Goal: Information Seeking & Learning: Learn about a topic

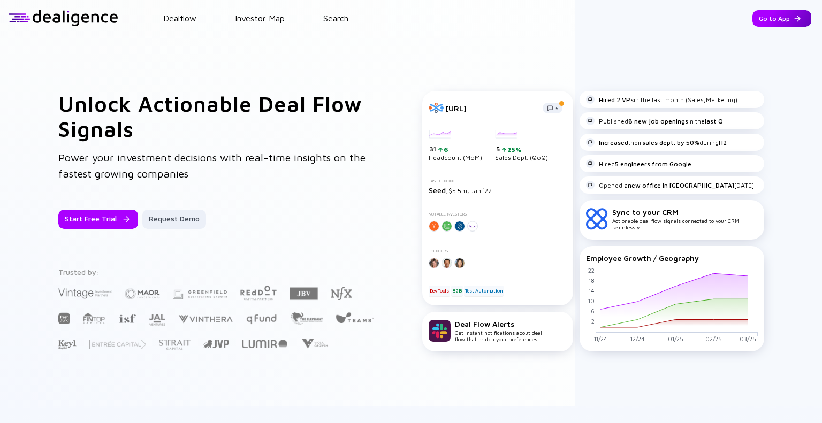
click at [775, 21] on div "Go to App" at bounding box center [781, 18] width 59 height 17
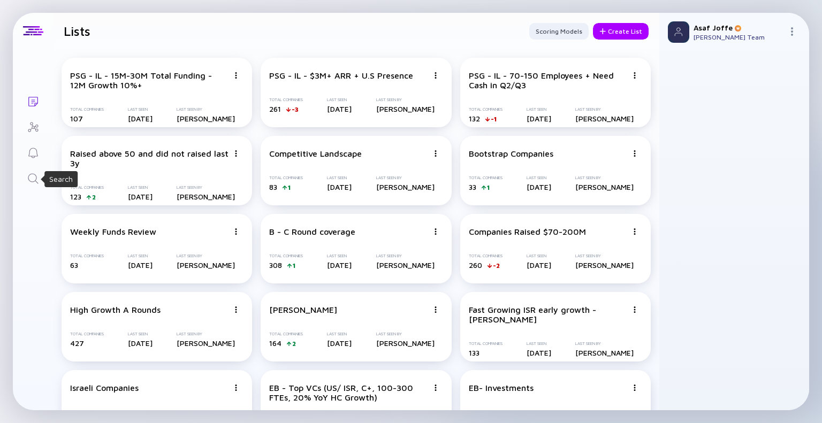
click at [29, 181] on icon "Search" at bounding box center [33, 178] width 13 height 13
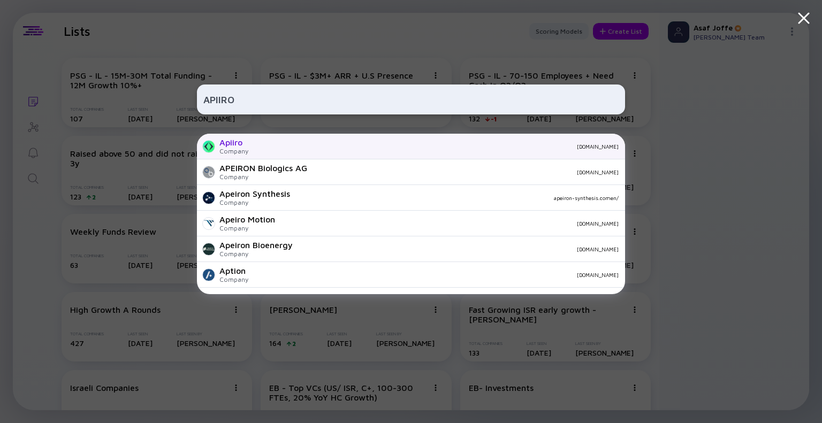
type input "APIIRO"
click at [326, 147] on div "[DOMAIN_NAME]" at bounding box center [438, 146] width 362 height 6
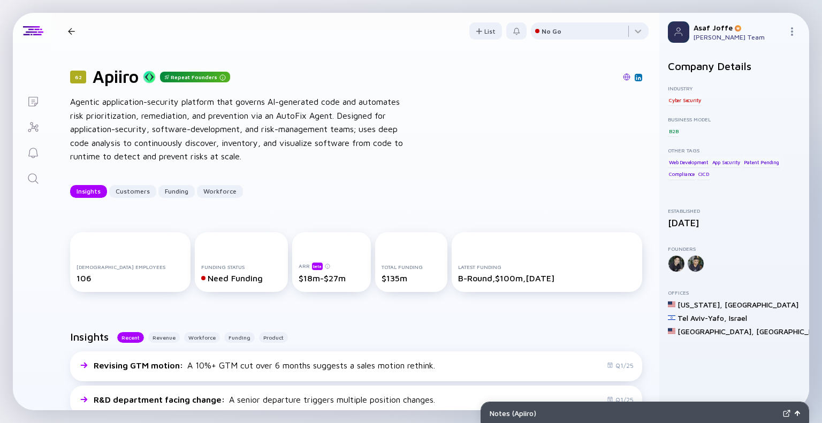
click at [623, 79] on img at bounding box center [626, 76] width 7 height 7
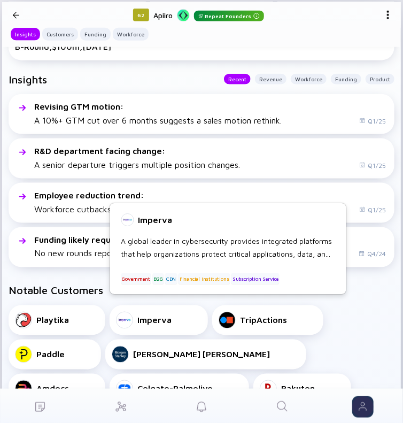
scroll to position [265, 0]
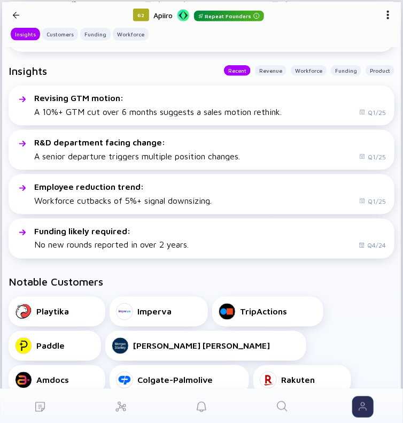
click at [372, 323] on div "Playtika Imperva TripActions Paddle [PERSON_NAME] [PERSON_NAME] Amdocs Colgate-…" at bounding box center [202, 380] width 386 height 167
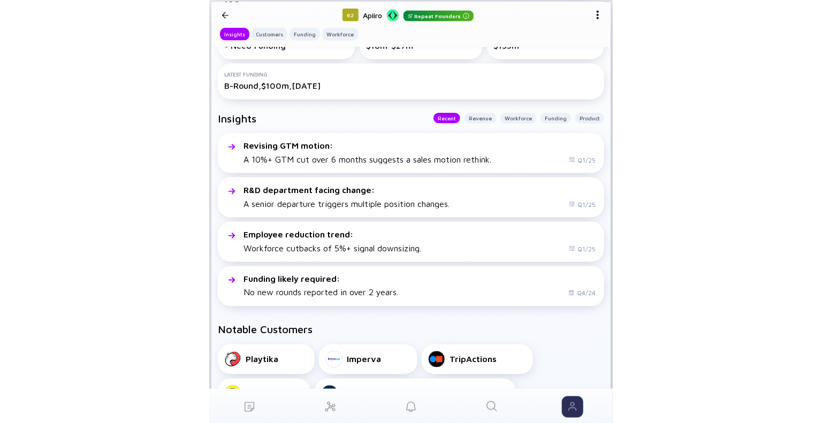
scroll to position [0, 0]
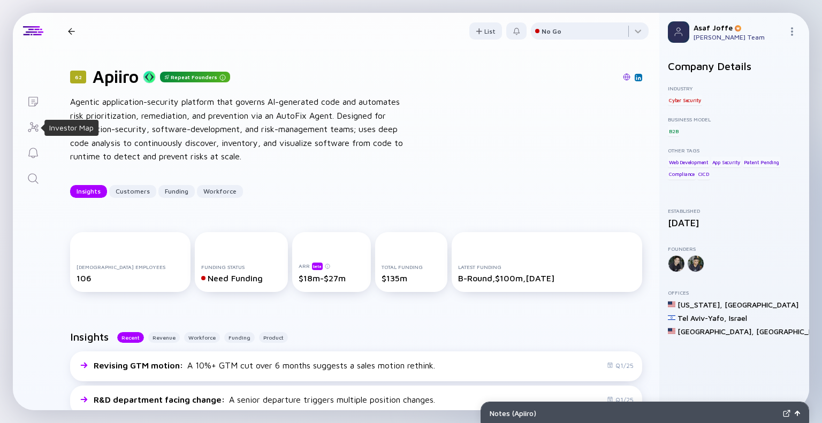
click at [37, 107] on icon "Lists" at bounding box center [33, 101] width 13 height 13
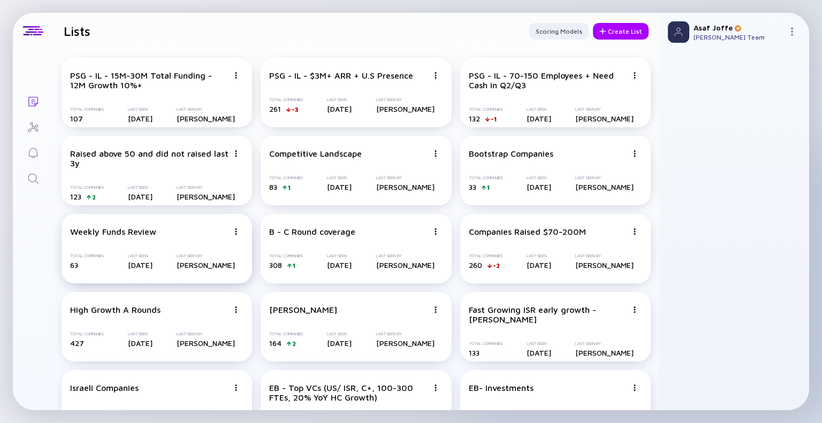
click at [216, 227] on div "Weekly Funds Review" at bounding box center [149, 232] width 158 height 10
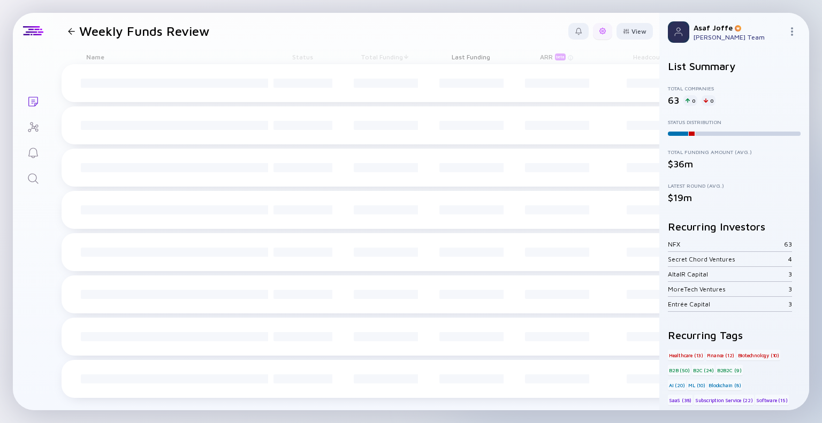
click at [616, 29] on div "View" at bounding box center [634, 31] width 36 height 17
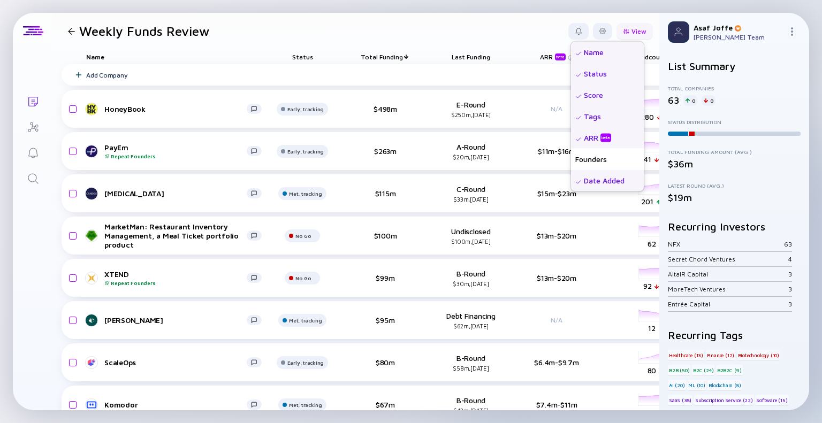
click at [623, 32] on div "View" at bounding box center [634, 31] width 36 height 17
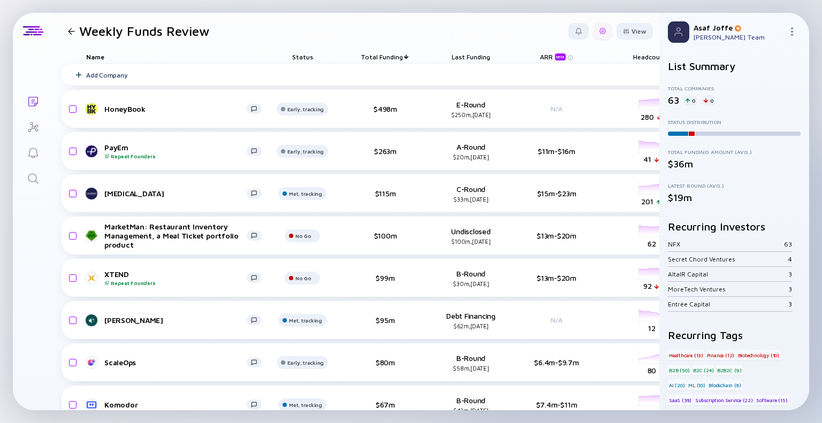
click at [599, 32] on div at bounding box center [602, 31] width 6 height 6
click at [562, 120] on div "Edit Filter" at bounding box center [569, 116] width 67 height 21
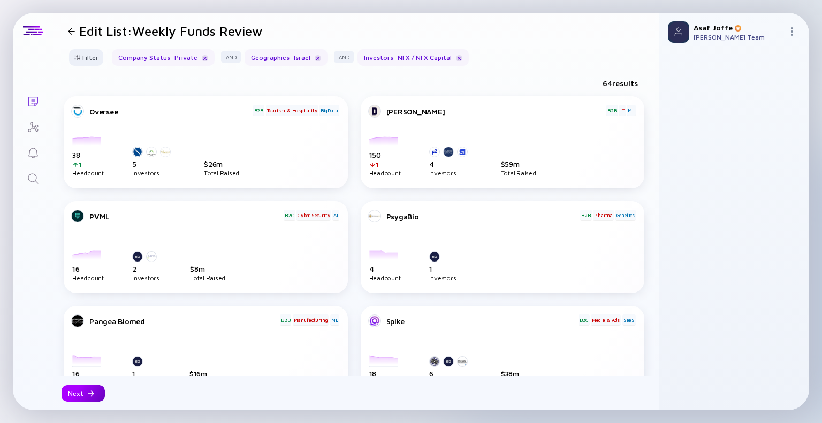
click at [86, 400] on div "Next" at bounding box center [83, 393] width 43 height 17
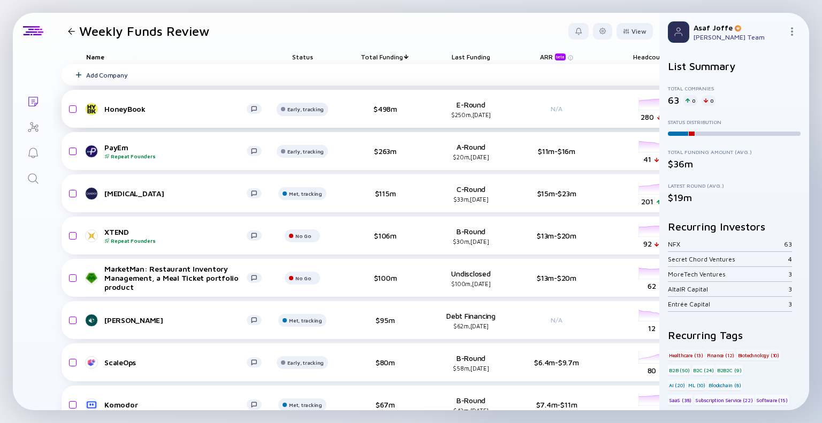
click at [308, 107] on div "Early, tracking" at bounding box center [305, 109] width 37 height 6
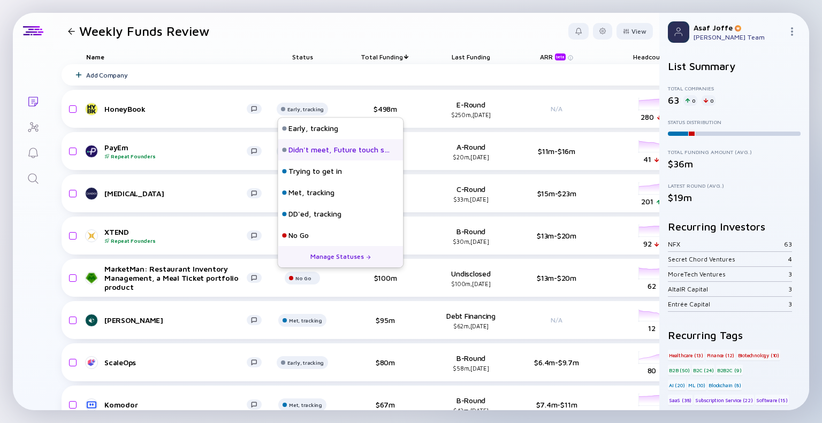
click at [340, 149] on div "Didn't meet, Future touch set in OPTX" at bounding box center [339, 149] width 102 height 11
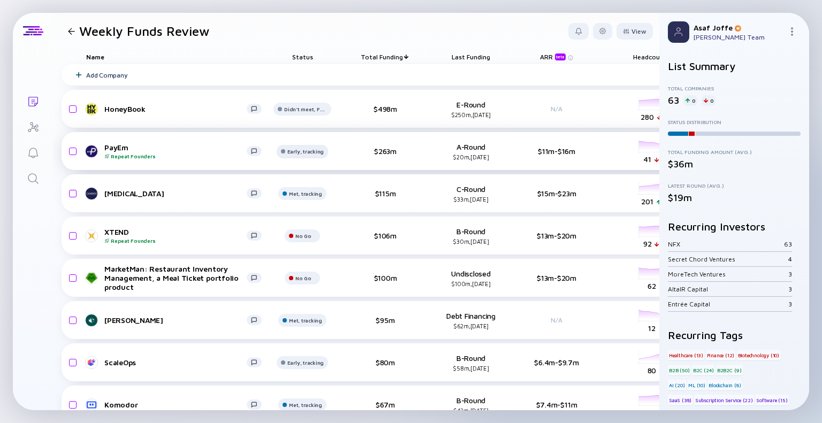
click at [319, 150] on div "Early, tracking" at bounding box center [305, 151] width 37 height 6
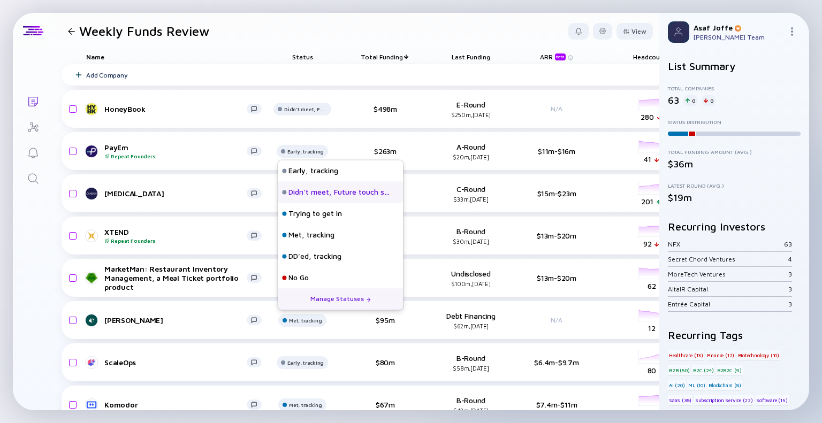
click at [331, 193] on div "Didn't meet, Future touch set in OPTX" at bounding box center [339, 192] width 102 height 11
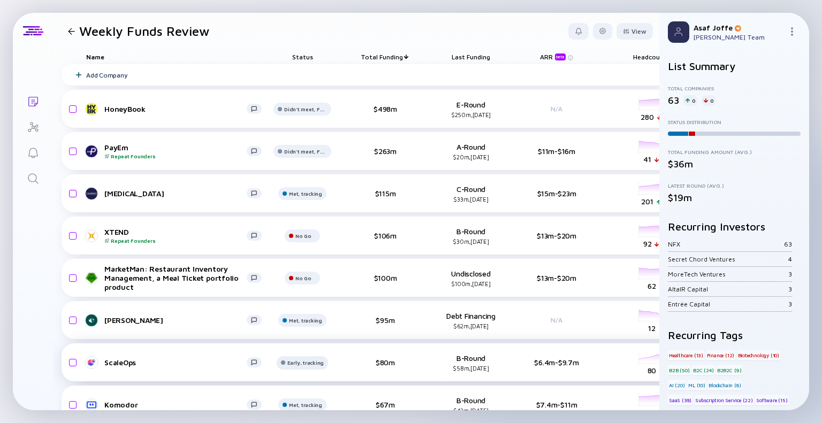
click at [300, 365] on div "Early, tracking" at bounding box center [305, 362] width 37 height 6
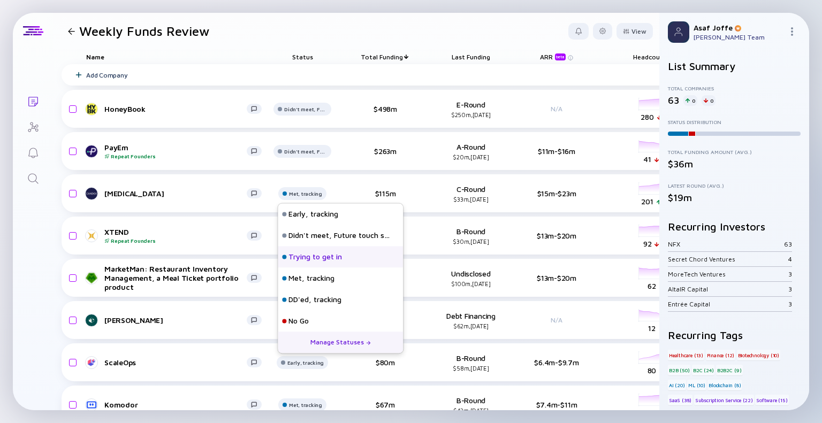
click at [328, 257] on div "Trying to get in" at bounding box center [314, 257] width 53 height 11
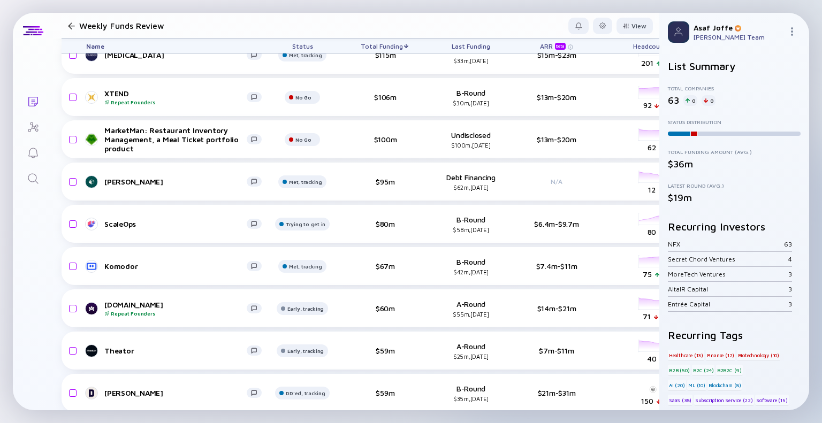
scroll to position [160, 0]
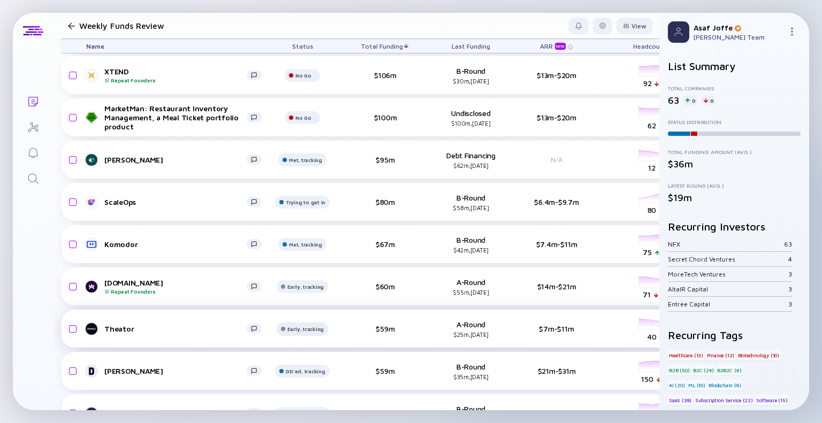
click at [310, 330] on div "Early, tracking" at bounding box center [305, 329] width 37 height 6
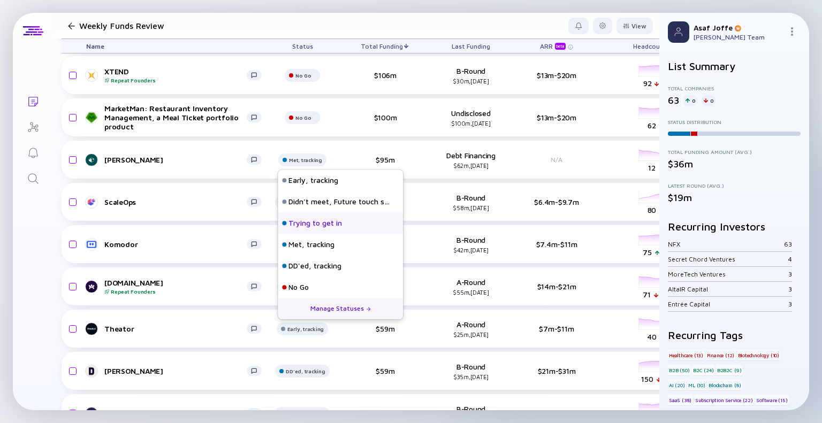
click at [333, 227] on div "Trying to get in" at bounding box center [314, 223] width 53 height 11
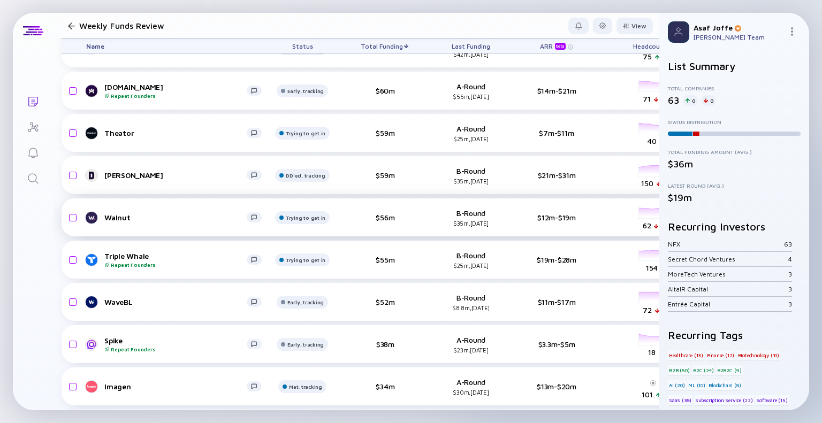
scroll to position [374, 0]
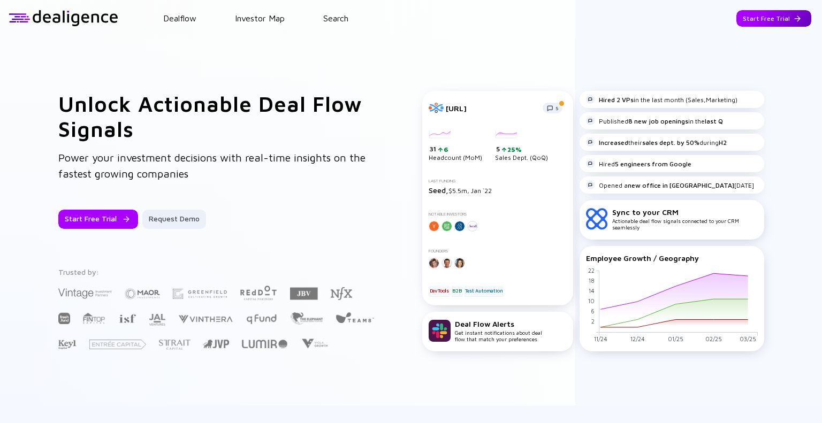
click at [761, 18] on div "Start Free Trial" at bounding box center [773, 18] width 75 height 17
click at [752, 19] on div "Go to App" at bounding box center [781, 18] width 59 height 17
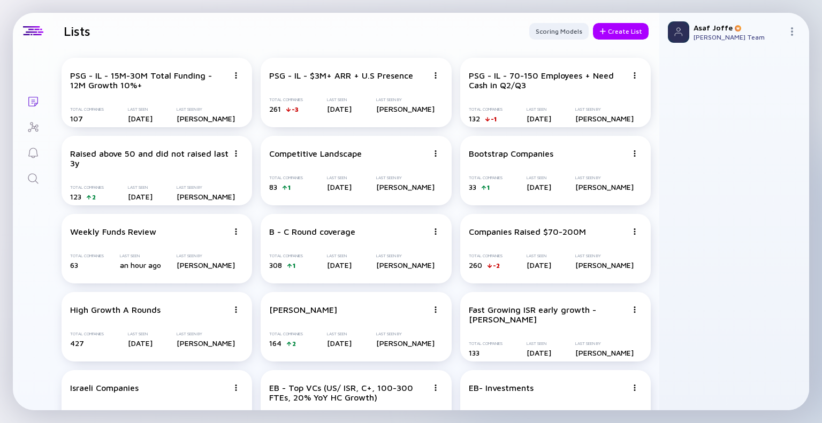
click at [34, 182] on icon "Search" at bounding box center [33, 178] width 13 height 13
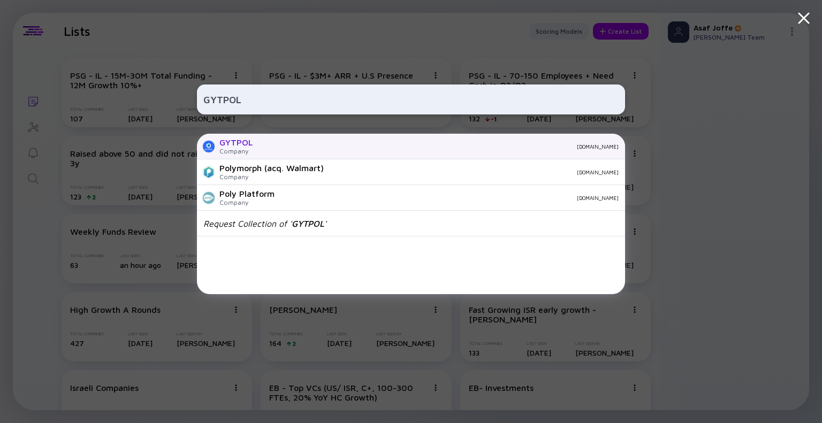
type input "GYTPOL"
click at [238, 154] on div "Company" at bounding box center [235, 151] width 33 height 8
